Goal: Task Accomplishment & Management: Manage account settings

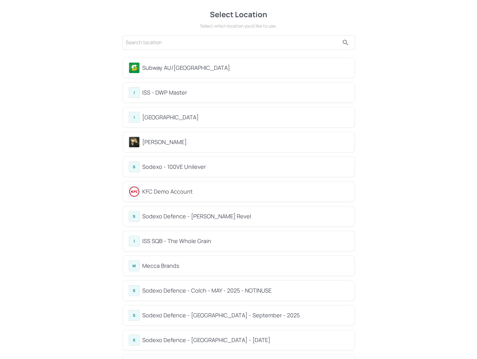
click at [177, 67] on div "Subway AU/NZ" at bounding box center [245, 68] width 206 height 8
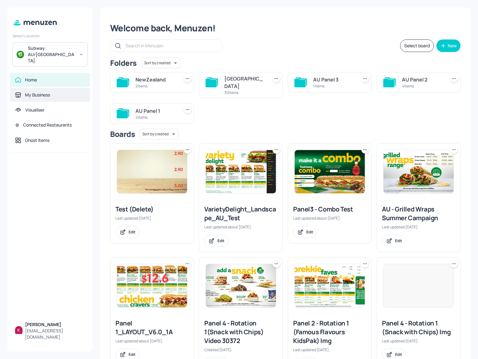
click at [44, 92] on div "My Business" at bounding box center [37, 95] width 25 height 6
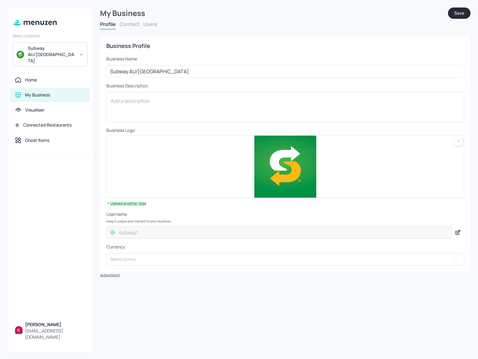
click at [155, 21] on button "Users" at bounding box center [150, 24] width 14 height 7
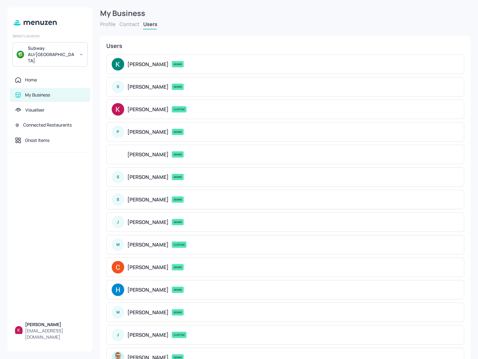
click at [244, 95] on div "S Sam Baker ADMIN" at bounding box center [285, 86] width 358 height 19
click at [132, 108] on p "Kai Pham" at bounding box center [147, 109] width 41 height 6
click at [182, 84] on div "Sam Baker ADMIN" at bounding box center [291, 87] width 329 height 6
click at [144, 85] on p "Sam Baker" at bounding box center [147, 87] width 41 height 6
click at [48, 77] on div "Home" at bounding box center [50, 80] width 70 height 6
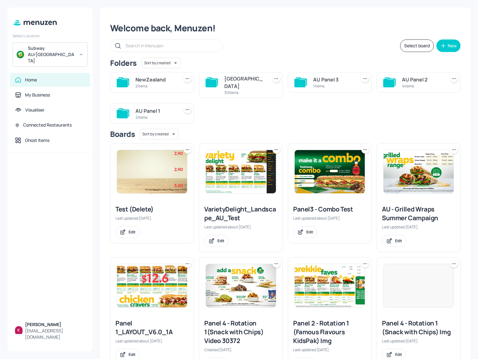
click at [168, 181] on img at bounding box center [152, 171] width 70 height 43
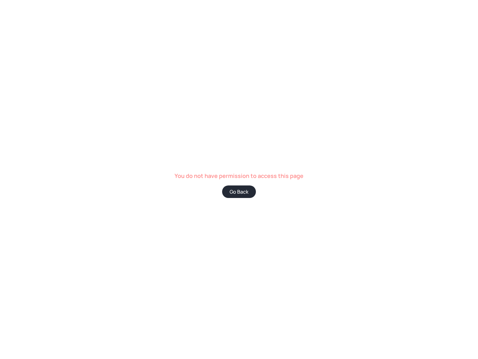
click at [238, 186] on button "Go Back" at bounding box center [239, 191] width 34 height 13
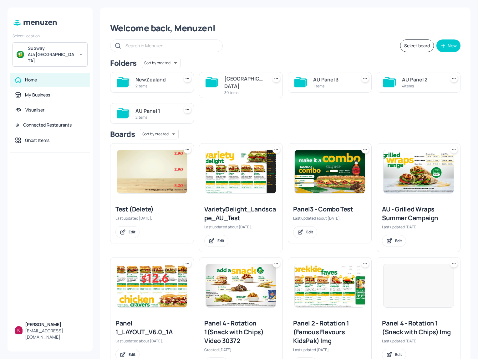
click at [240, 175] on img at bounding box center [241, 171] width 70 height 43
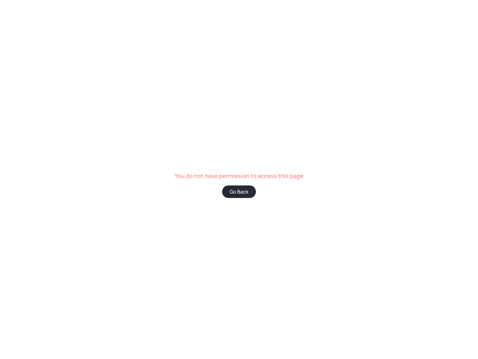
click at [239, 192] on button "Go Back" at bounding box center [239, 191] width 34 height 13
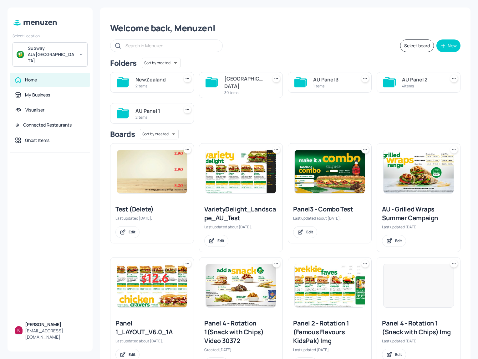
click at [66, 48] on div "Subway AU/NZ" at bounding box center [51, 54] width 47 height 19
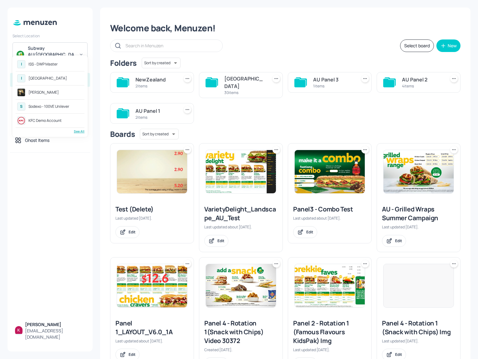
click at [52, 91] on div "Kai" at bounding box center [50, 92] width 69 height 11
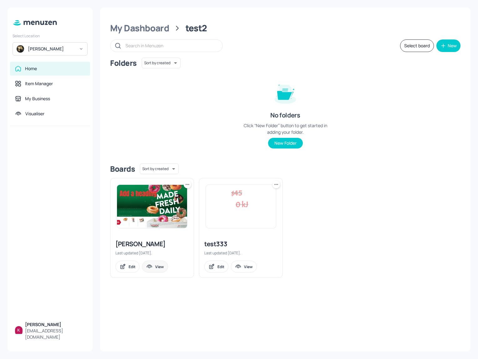
click at [161, 266] on div "View" at bounding box center [159, 266] width 9 height 5
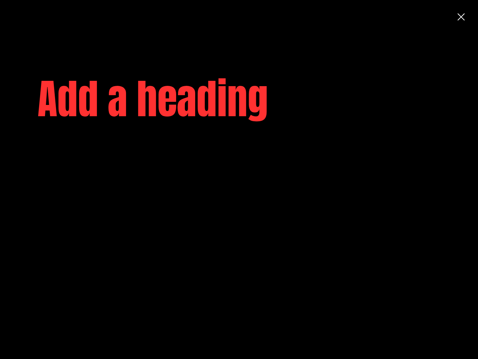
click at [461, 16] on icon "button" at bounding box center [461, 16] width 7 height 7
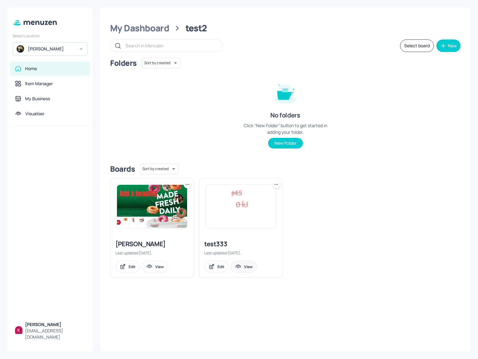
click at [248, 268] on div "View" at bounding box center [248, 266] width 9 height 5
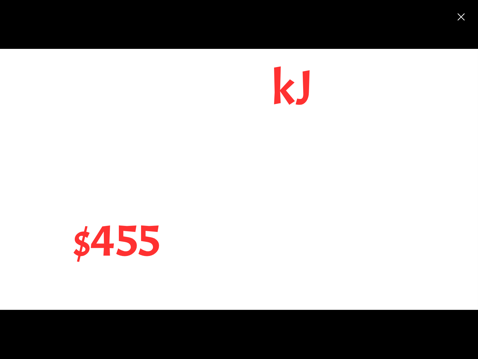
click at [461, 14] on icon "button" at bounding box center [461, 16] width 11 height 11
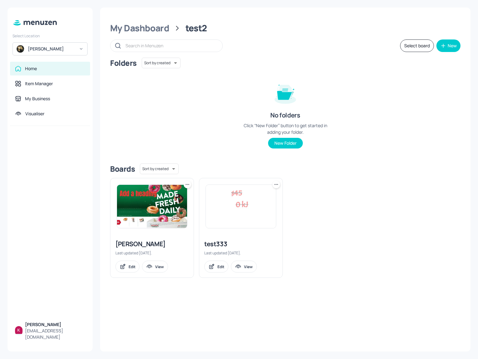
click at [173, 202] on img at bounding box center [152, 206] width 70 height 43
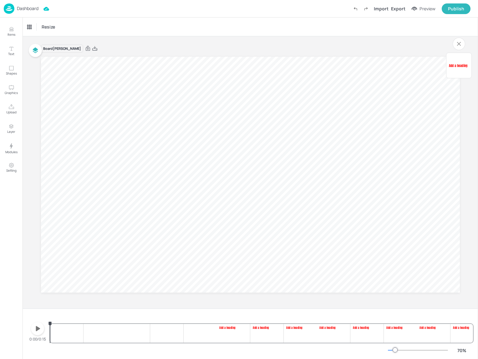
click at [32, 8] on p "Dashboard" at bounding box center [28, 8] width 22 height 4
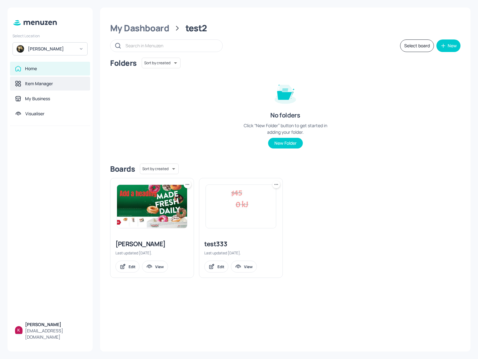
click at [57, 83] on div "Item Manager" at bounding box center [50, 83] width 70 height 6
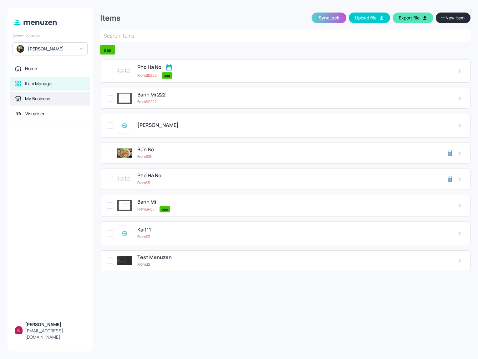
click at [56, 98] on div "My Business" at bounding box center [50, 98] width 70 height 6
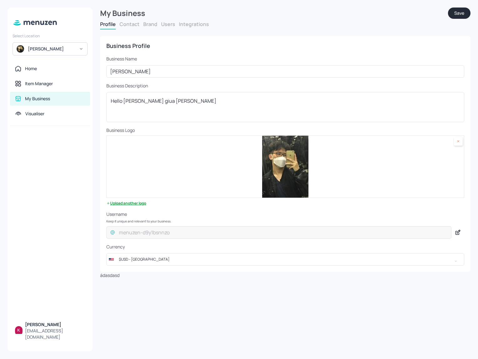
click at [164, 26] on button "Users" at bounding box center [168, 24] width 14 height 7
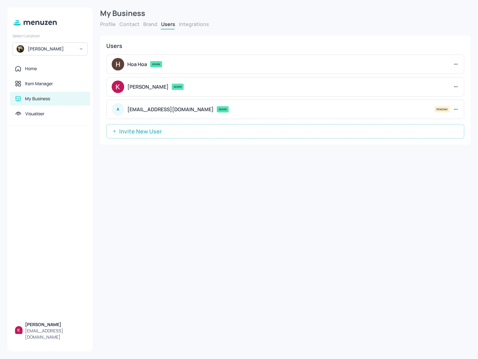
click at [150, 23] on button "Brand" at bounding box center [150, 24] width 14 height 7
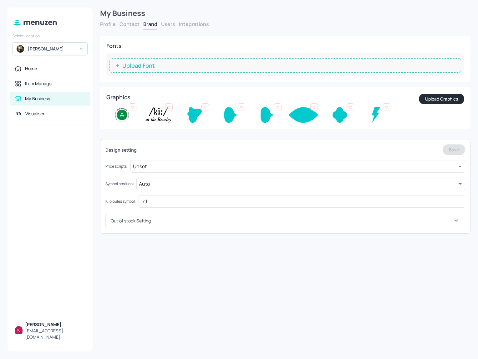
click at [131, 22] on button "Contact" at bounding box center [130, 24] width 20 height 7
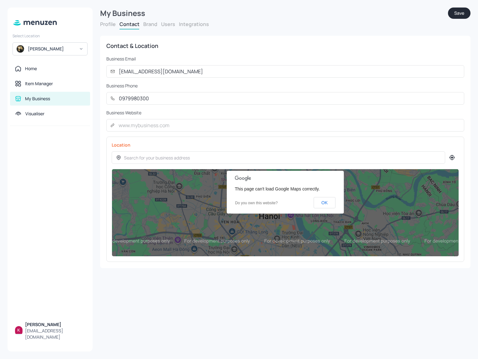
click at [113, 23] on button "Profile" at bounding box center [108, 24] width 16 height 7
